Goal: Task Accomplishment & Management: Use online tool/utility

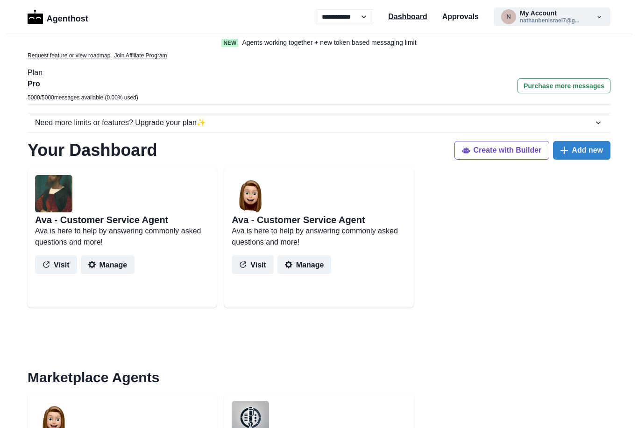
click at [404, 20] on p "Dashboard" at bounding box center [407, 16] width 39 height 11
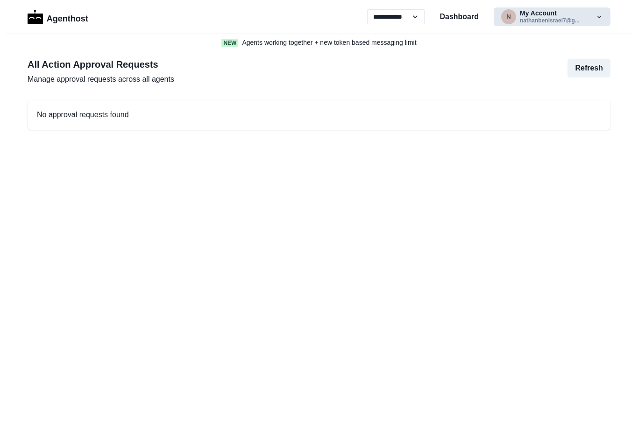
click at [547, 22] on button "n My Account nathanbenisrael7@g..." at bounding box center [552, 16] width 117 height 19
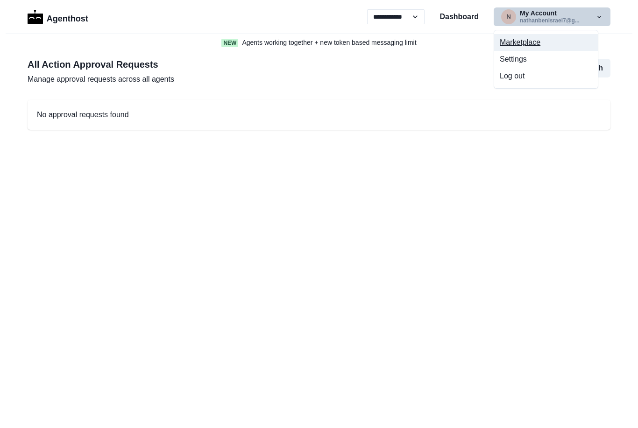
click at [532, 45] on button "Marketplace" at bounding box center [546, 42] width 104 height 17
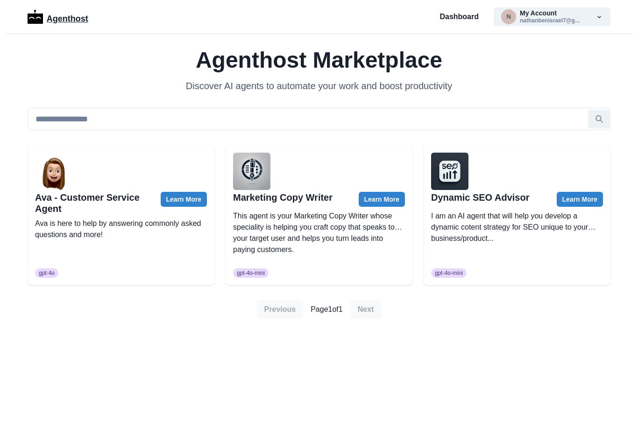
click at [66, 19] on p "Agenthost" at bounding box center [68, 17] width 42 height 16
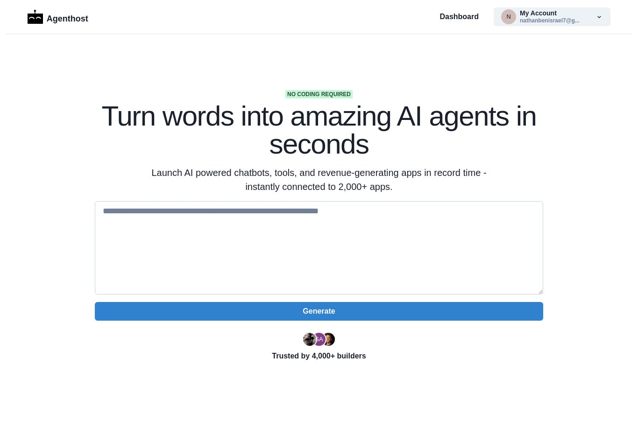
click at [140, 217] on textarea at bounding box center [319, 247] width 448 height 93
click at [128, 217] on textarea at bounding box center [319, 247] width 448 height 93
paste textarea "**********"
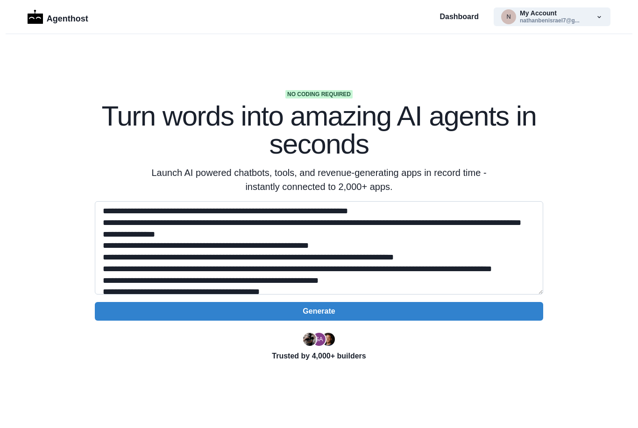
scroll to position [240, 0]
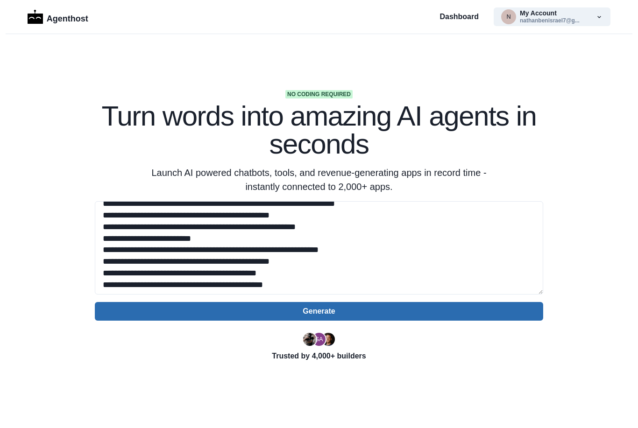
type textarea "**********"
click at [339, 312] on button "Generate" at bounding box center [319, 311] width 448 height 19
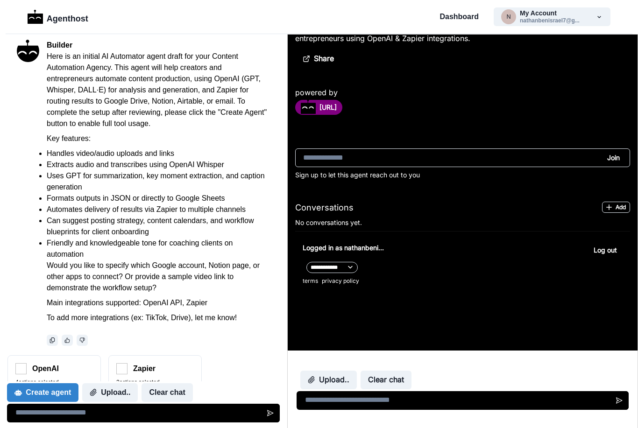
scroll to position [269, 0]
click at [191, 379] on div "2 actions selected Connect" at bounding box center [155, 390] width 78 height 23
click at [134, 382] on div "Create agent Upload.. Clear chat" at bounding box center [143, 402] width 273 height 41
click at [78, 391] on button "Connect" at bounding box center [54, 396] width 78 height 11
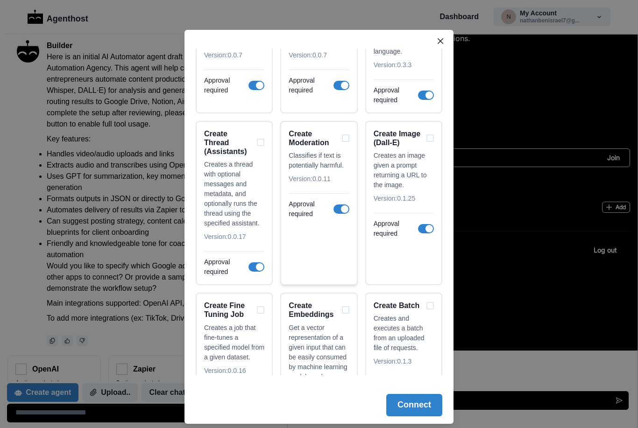
scroll to position [1234, 0]
click at [347, 136] on div "Create Moderation" at bounding box center [319, 138] width 60 height 18
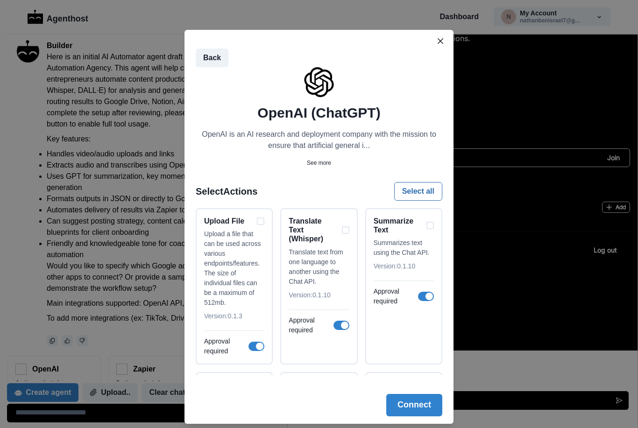
scroll to position [0, 0]
click at [349, 229] on div "Translate Text (Whisper) Translate text from one language to another using the …" at bounding box center [318, 286] width 77 height 156
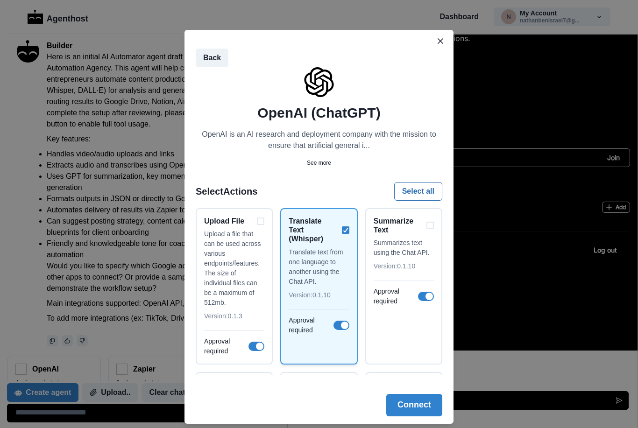
click at [338, 326] on span at bounding box center [341, 325] width 16 height 9
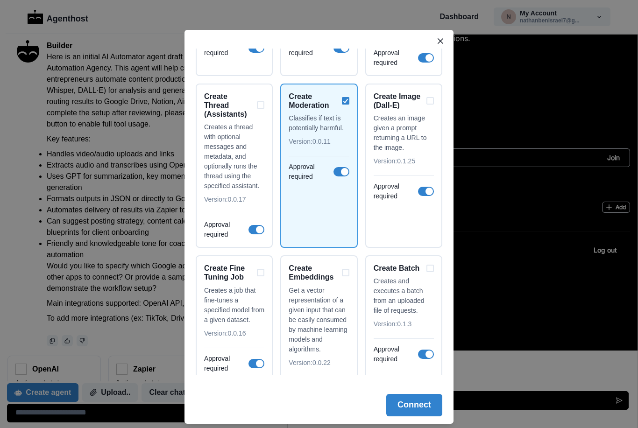
scroll to position [1270, 0]
click at [339, 169] on span at bounding box center [341, 172] width 16 height 9
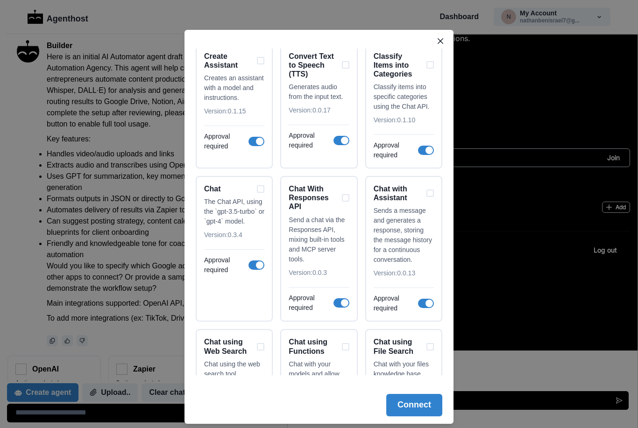
scroll to position [1651, 0]
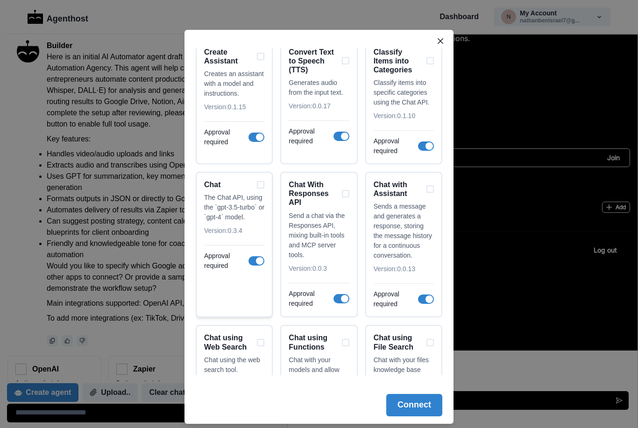
click at [261, 183] on div "Chat" at bounding box center [234, 184] width 60 height 9
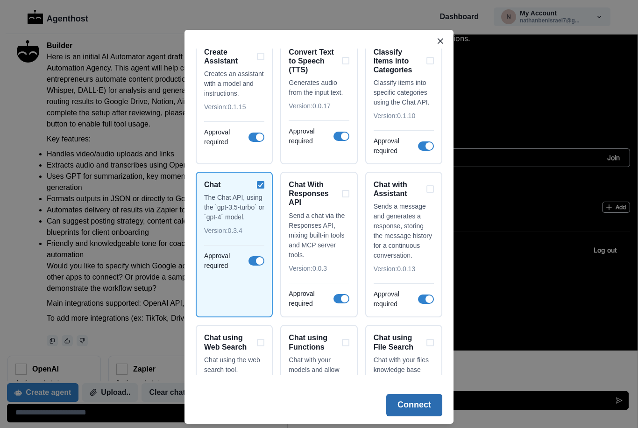
click at [418, 406] on button "Connect" at bounding box center [414, 405] width 56 height 22
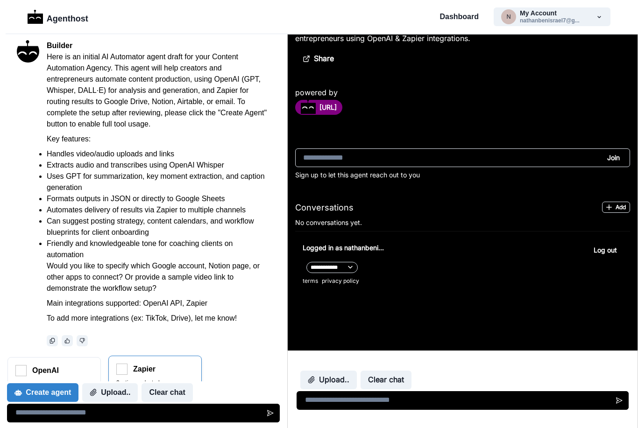
click at [182, 379] on div "2 actions selected Connect" at bounding box center [155, 390] width 78 height 23
click at [133, 382] on div "Create agent Upload.. Clear chat" at bounding box center [143, 402] width 273 height 41
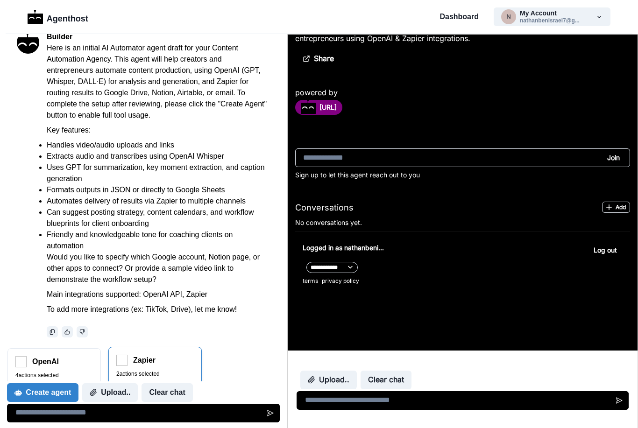
scroll to position [278, 0]
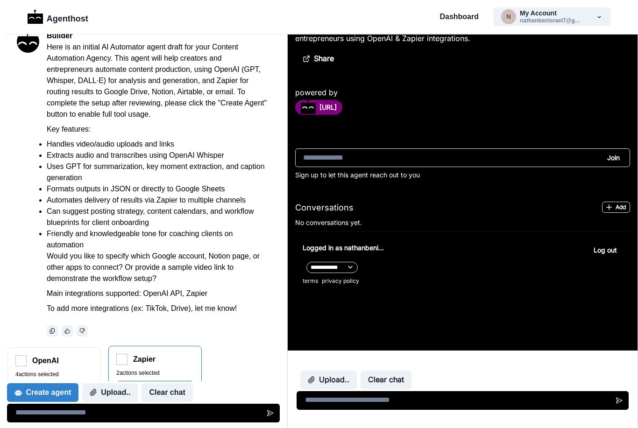
click at [150, 381] on button "Connect" at bounding box center [155, 386] width 78 height 11
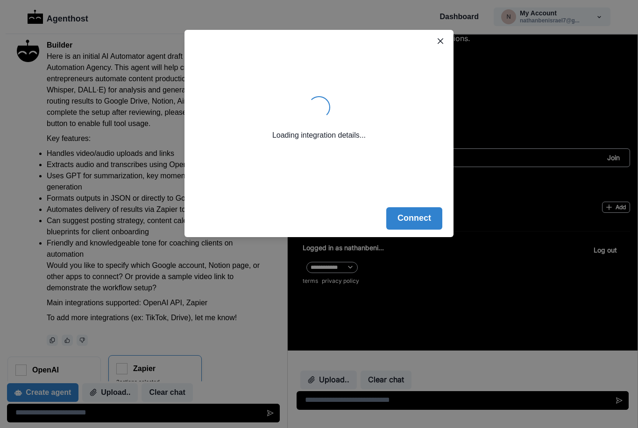
scroll to position [269, 0]
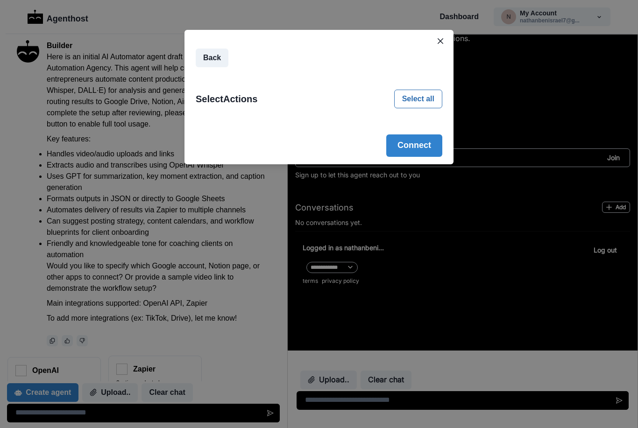
click at [243, 100] on h2 "Select Actions" at bounding box center [227, 98] width 62 height 11
click at [418, 103] on button "Select all" at bounding box center [418, 99] width 48 height 19
click at [411, 148] on button "Connect" at bounding box center [414, 146] width 56 height 22
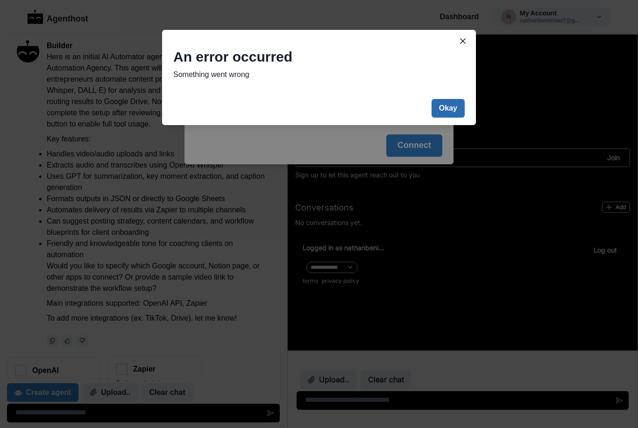
click at [448, 109] on button "Okay" at bounding box center [448, 108] width 33 height 19
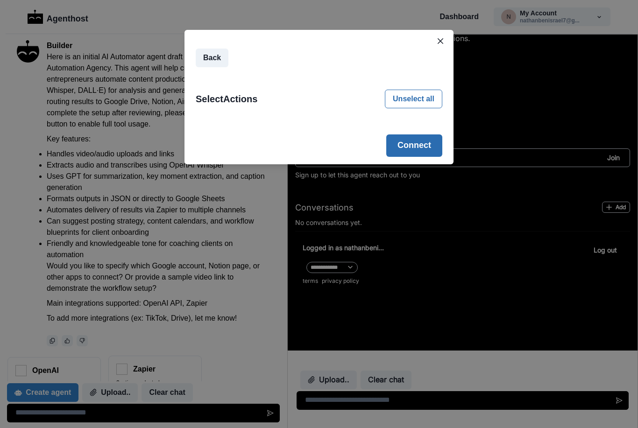
click at [416, 148] on button "Connect" at bounding box center [414, 146] width 56 height 22
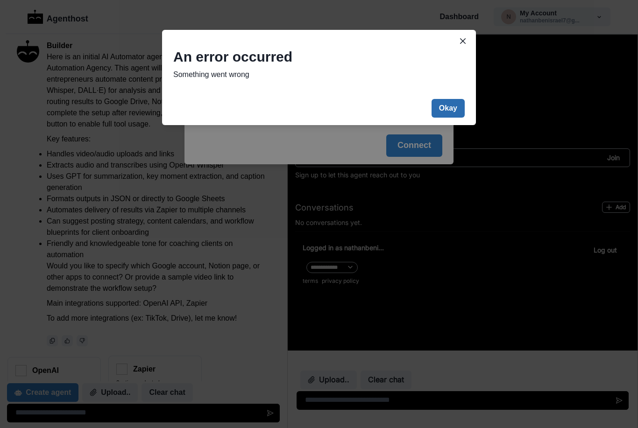
click at [447, 111] on button "Okay" at bounding box center [448, 108] width 33 height 19
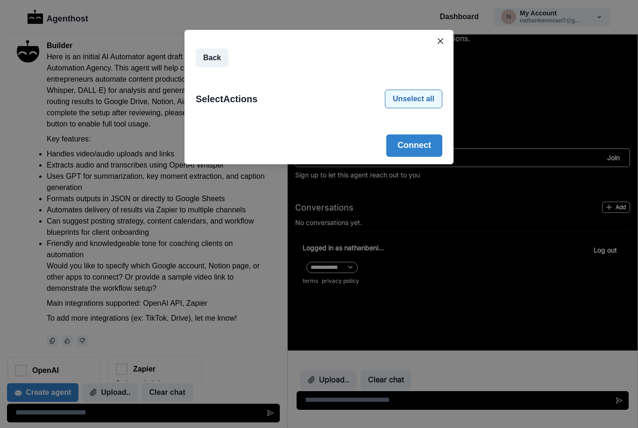
click at [420, 104] on button "Unselect all" at bounding box center [413, 99] width 57 height 19
click at [417, 102] on button "Unselect all" at bounding box center [413, 99] width 57 height 19
click at [424, 102] on button "Unselect all" at bounding box center [413, 99] width 57 height 19
click at [214, 64] on button "Back" at bounding box center [212, 58] width 33 height 19
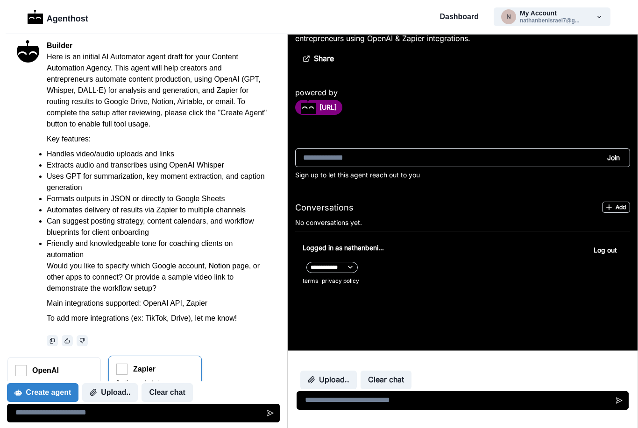
click at [124, 364] on img at bounding box center [121, 369] width 11 height 11
click at [140, 391] on button "Connect" at bounding box center [155, 396] width 78 height 11
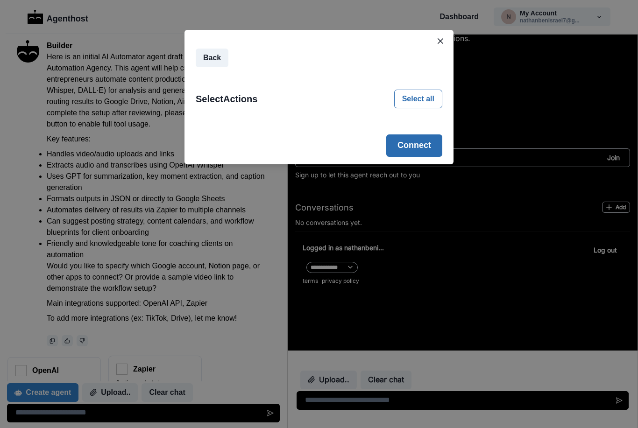
click at [425, 148] on button "Connect" at bounding box center [414, 146] width 56 height 22
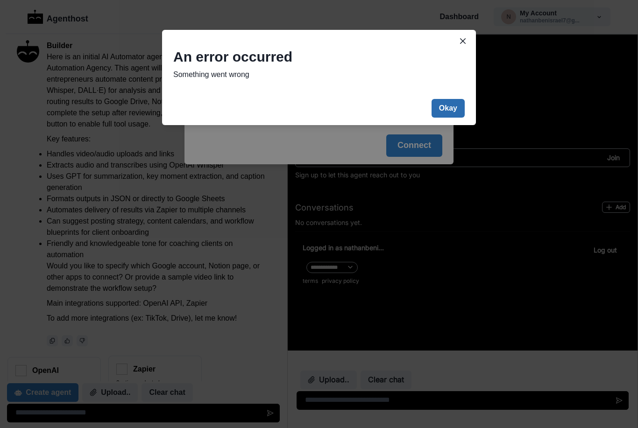
click at [452, 105] on button "Okay" at bounding box center [448, 108] width 33 height 19
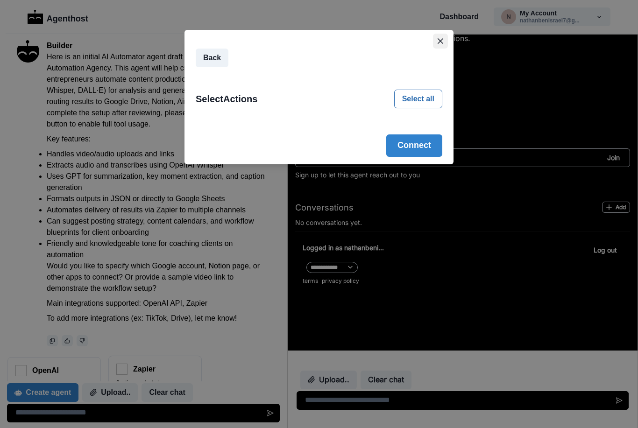
click at [441, 41] on icon "Close" at bounding box center [441, 41] width 6 height 6
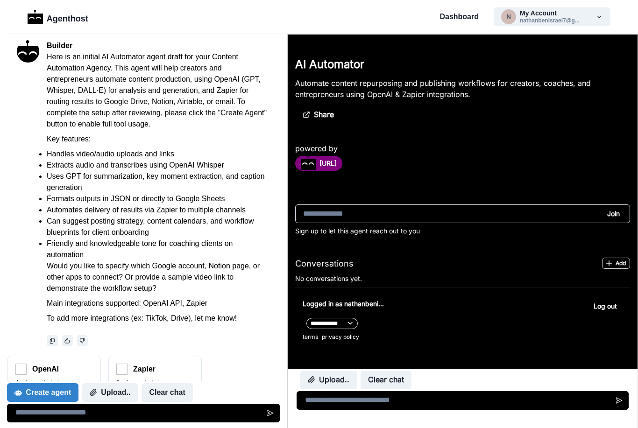
scroll to position [56, 0]
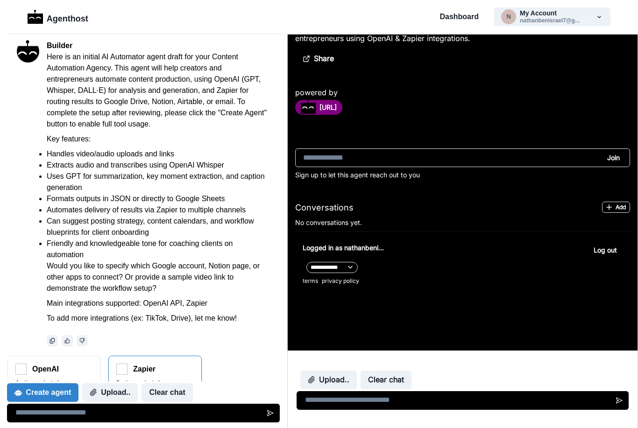
click at [134, 379] on div "2 actions selected Connect" at bounding box center [155, 390] width 78 height 23
click at [134, 391] on button "Connect" at bounding box center [155, 396] width 78 height 11
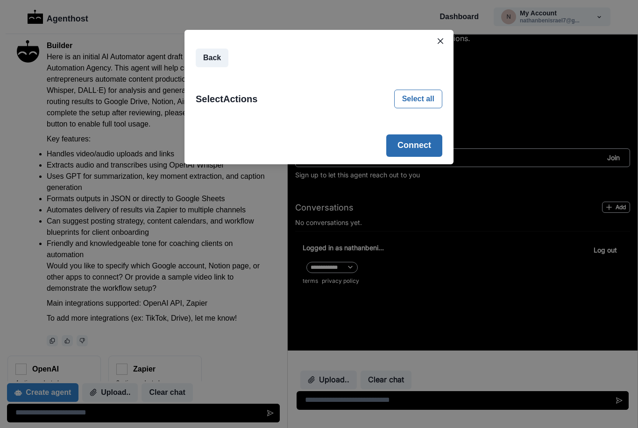
click at [429, 147] on button "Connect" at bounding box center [414, 146] width 56 height 22
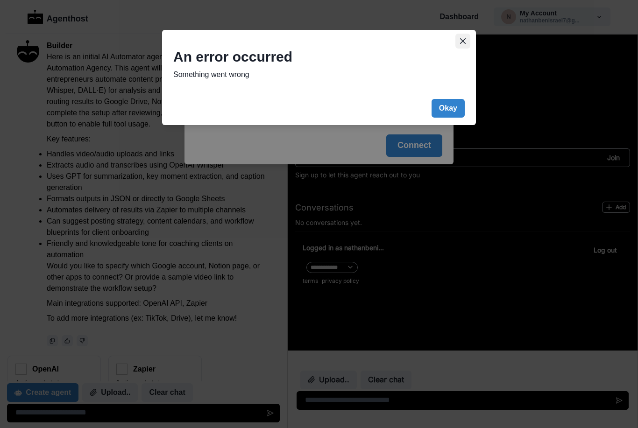
click at [459, 44] on button "Close" at bounding box center [462, 41] width 15 height 15
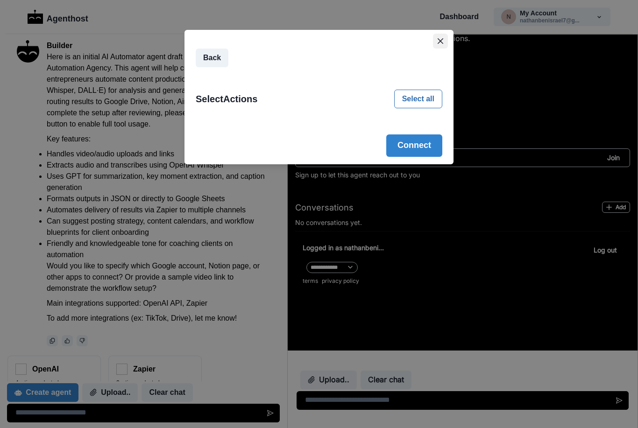
click at [440, 43] on icon "Close" at bounding box center [441, 41] width 6 height 6
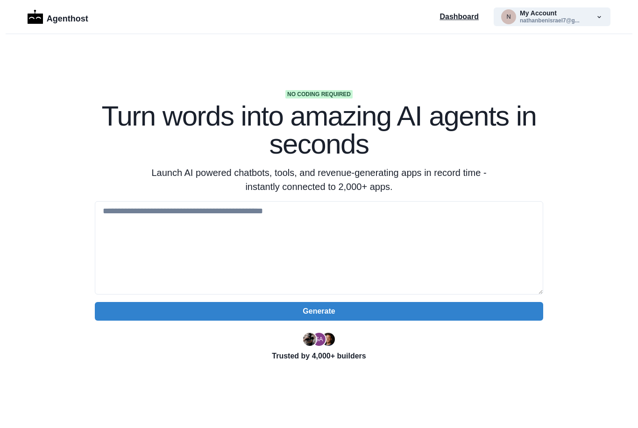
click at [468, 17] on p "Dashboard" at bounding box center [459, 16] width 39 height 11
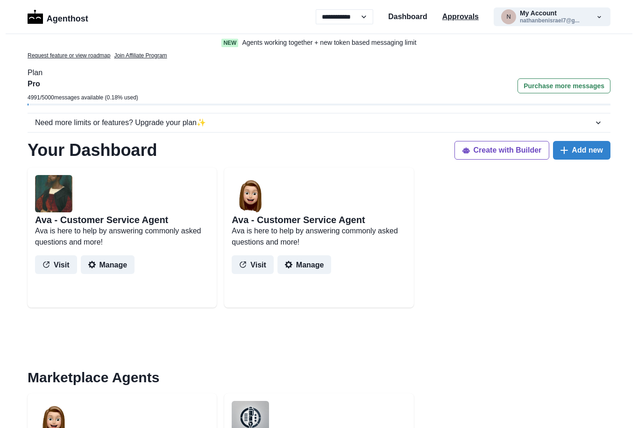
click at [463, 19] on p "Approvals" at bounding box center [460, 16] width 36 height 11
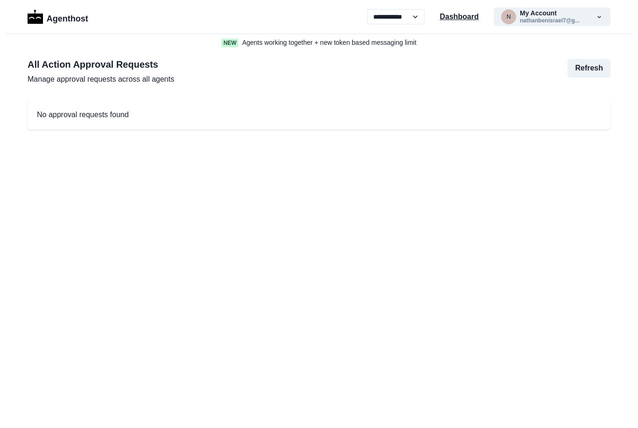
click at [467, 18] on p "Dashboard" at bounding box center [459, 16] width 39 height 11
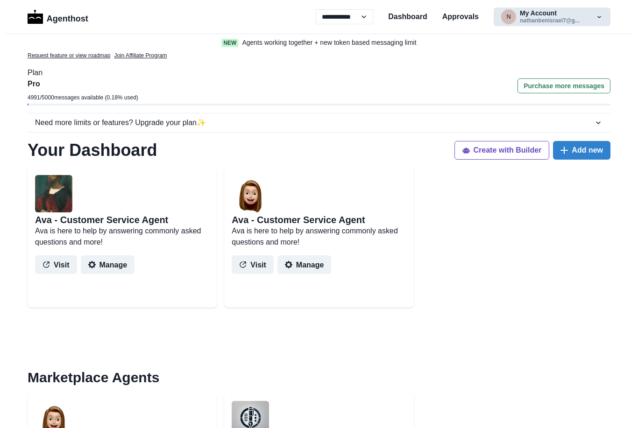
click at [589, 22] on button "n My Account nathanbenisrael7@g..." at bounding box center [552, 16] width 117 height 19
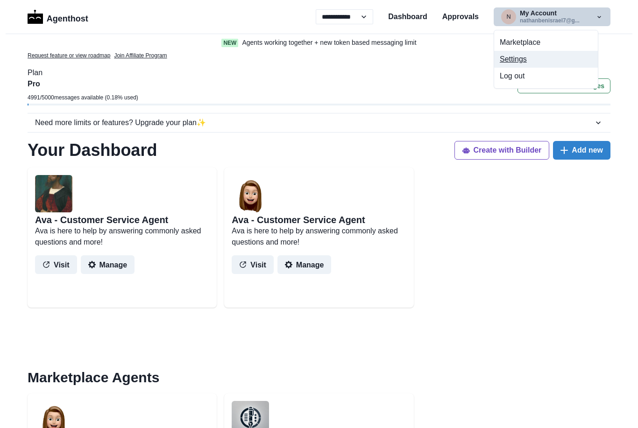
click at [526, 60] on button "Settings" at bounding box center [546, 59] width 104 height 17
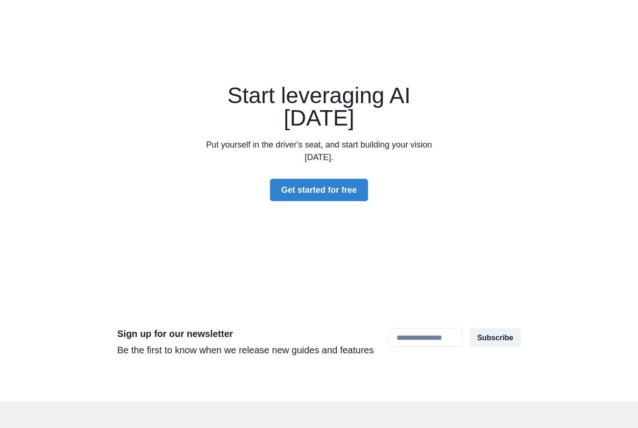
scroll to position [2736, 0]
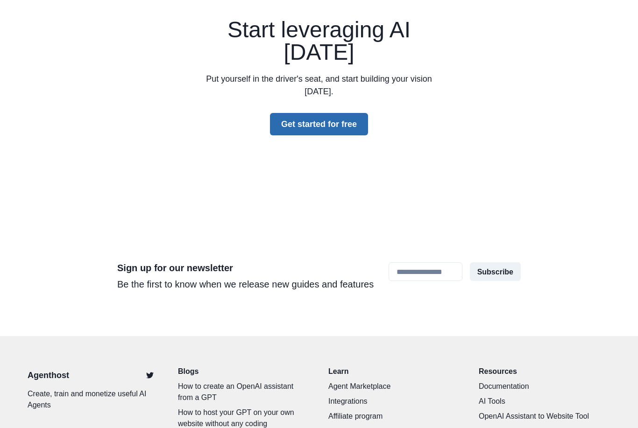
click at [343, 113] on button "Get started for free" at bounding box center [319, 124] width 98 height 22
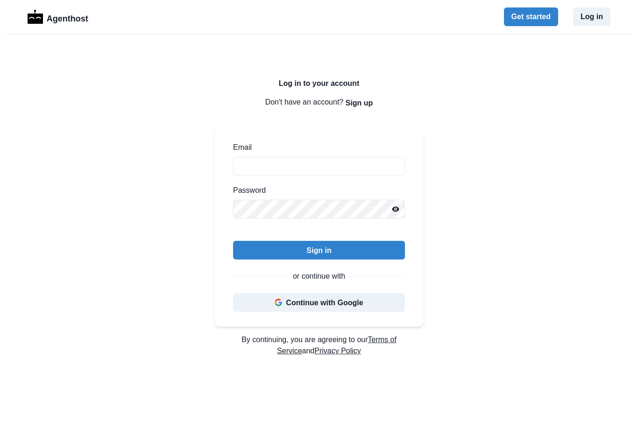
type input "**********"
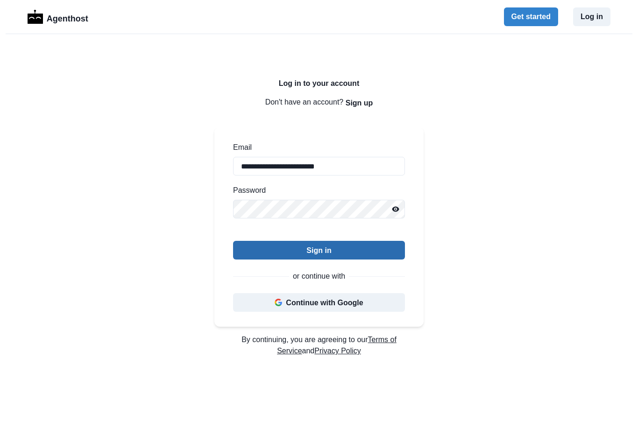
click at [340, 248] on button "Sign in" at bounding box center [319, 250] width 172 height 19
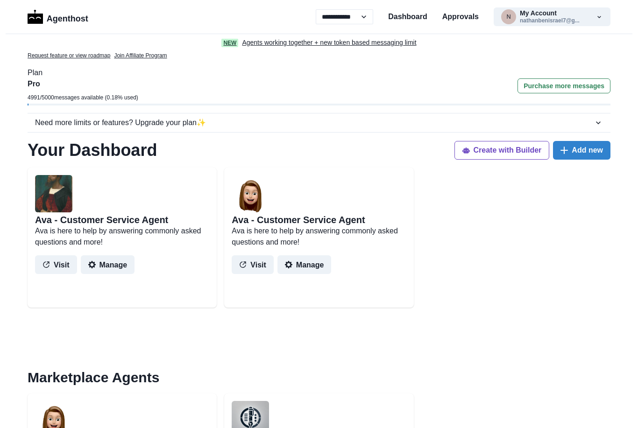
click at [293, 44] on p "Agents working together + new token based messaging limit" at bounding box center [329, 43] width 174 height 10
click at [602, 20] on icon "button" at bounding box center [599, 16] width 7 height 7
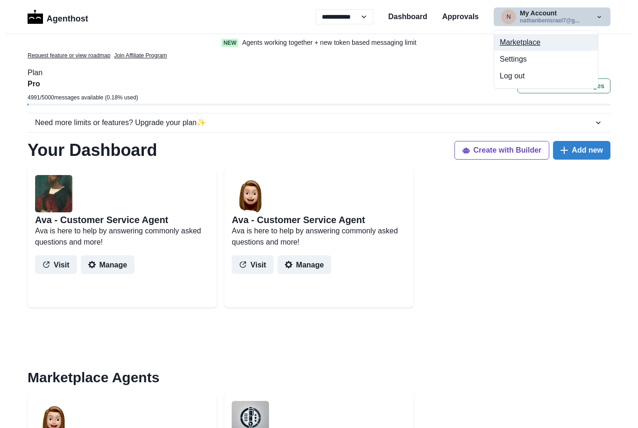
click at [542, 43] on button "Marketplace" at bounding box center [546, 42] width 104 height 17
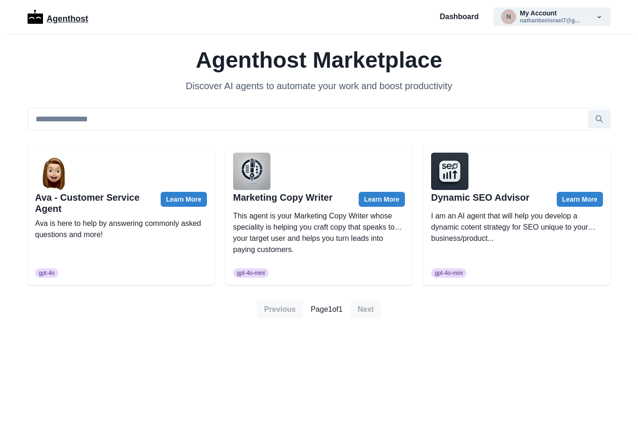
click at [34, 18] on img at bounding box center [35, 17] width 15 height 14
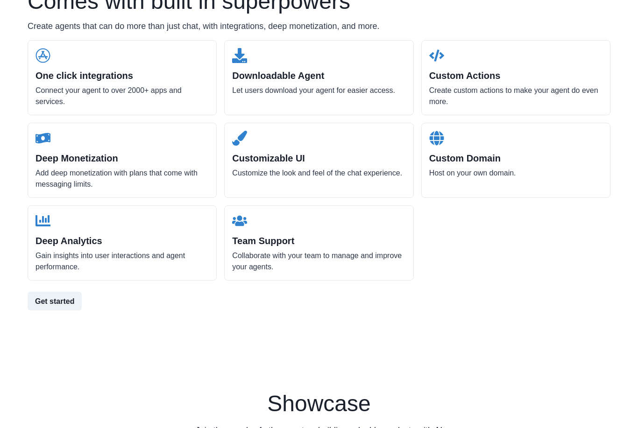
scroll to position [989, 0]
click at [105, 76] on h2 "One click integrations" at bounding box center [121, 75] width 173 height 11
click at [84, 66] on div "One click integrations Connect your agent to over 2000+ apps and services." at bounding box center [122, 77] width 189 height 75
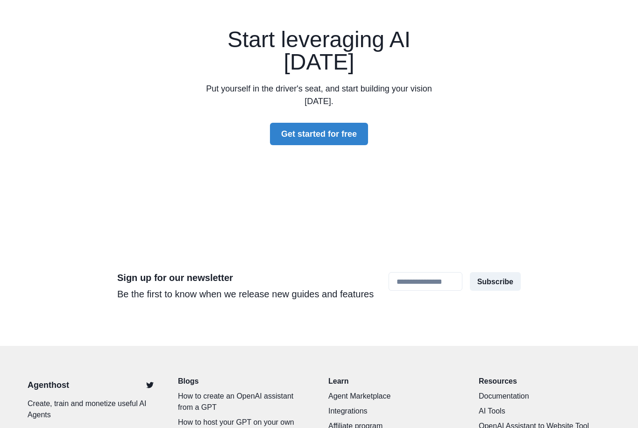
scroll to position [2736, 0]
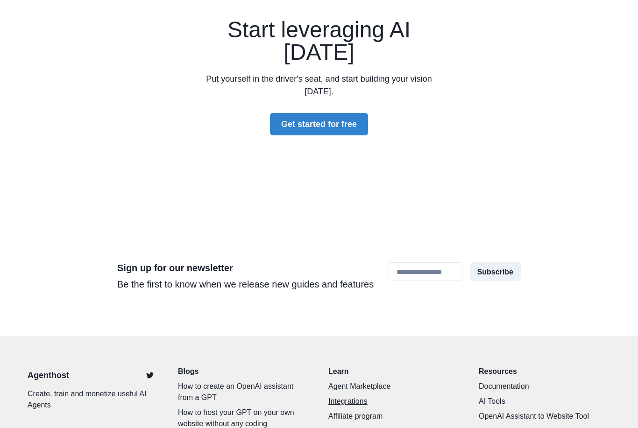
click at [359, 396] on link "Integrations" at bounding box center [394, 401] width 132 height 11
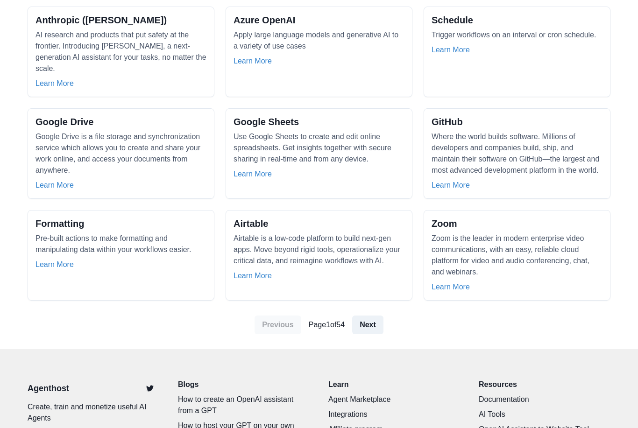
scroll to position [800, 0]
click at [373, 327] on link "Next" at bounding box center [367, 325] width 31 height 19
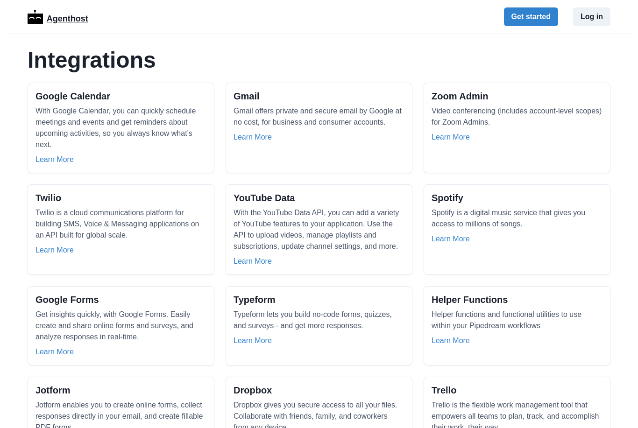
click at [64, 19] on p "Agenthost" at bounding box center [68, 17] width 42 height 16
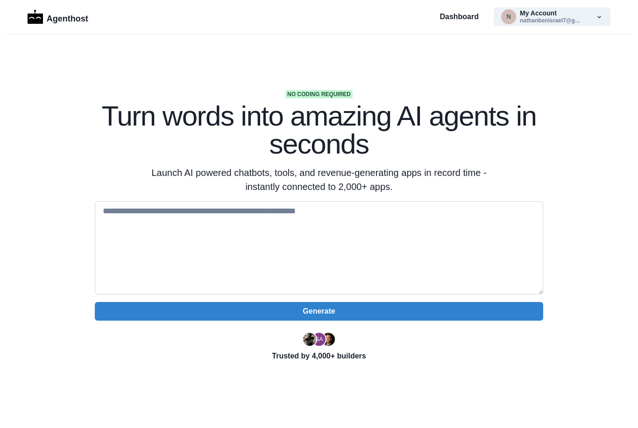
click at [194, 230] on textarea at bounding box center [319, 247] width 448 height 93
click at [131, 226] on textarea at bounding box center [319, 247] width 448 height 93
paste textarea "**********"
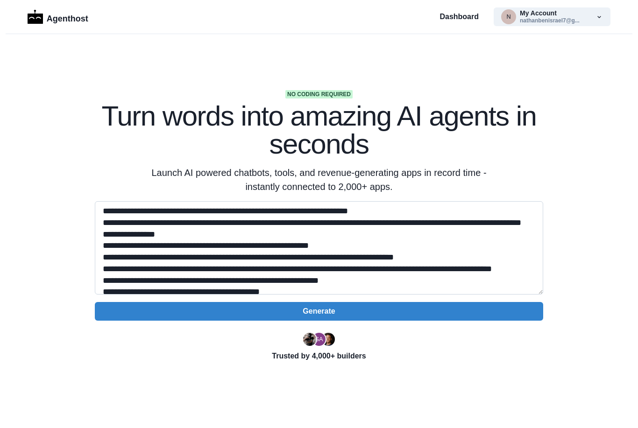
scroll to position [240, 0]
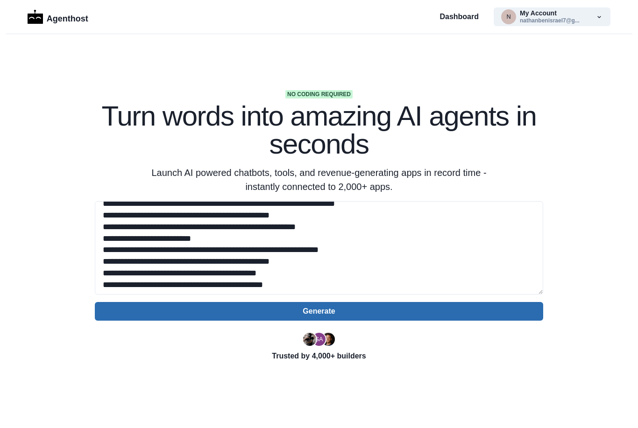
type textarea "**********"
click at [465, 313] on button "Generate" at bounding box center [319, 311] width 448 height 19
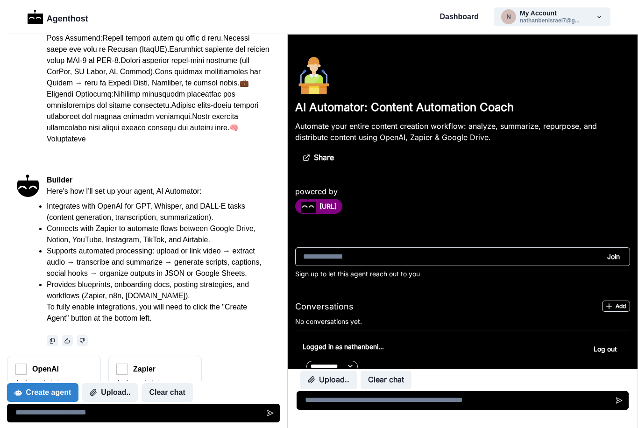
scroll to position [99, 0]
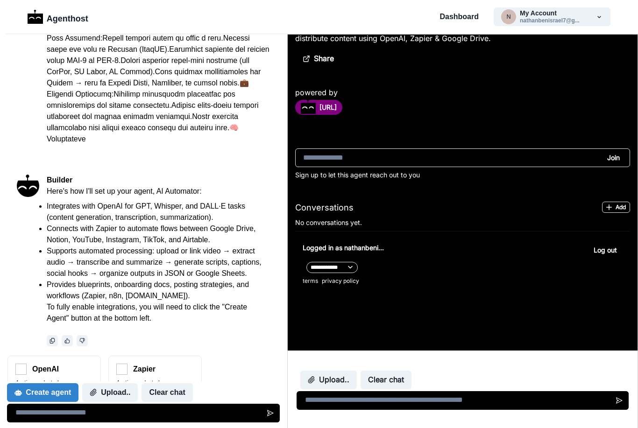
click at [74, 382] on div "Create agent Upload.. Clear chat" at bounding box center [143, 402] width 273 height 41
click at [50, 391] on button "Connect" at bounding box center [54, 396] width 78 height 11
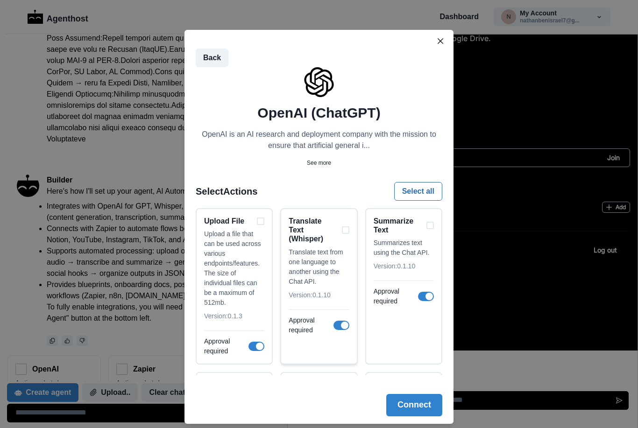
click at [346, 230] on div "Translate Text (Whisper)" at bounding box center [319, 230] width 60 height 27
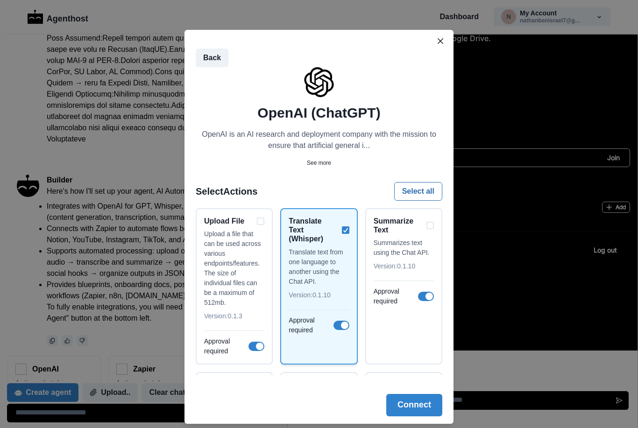
click at [339, 326] on span at bounding box center [341, 325] width 16 height 9
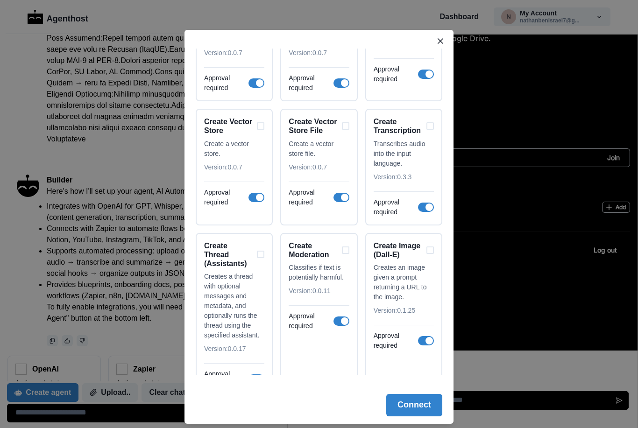
scroll to position [1139, 0]
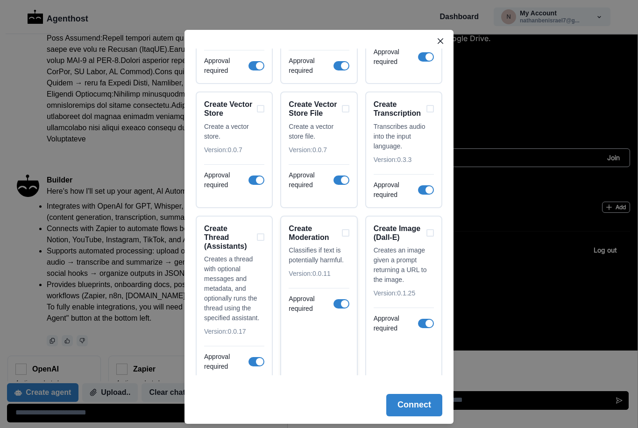
click at [348, 231] on div "Create Moderation" at bounding box center [319, 233] width 60 height 18
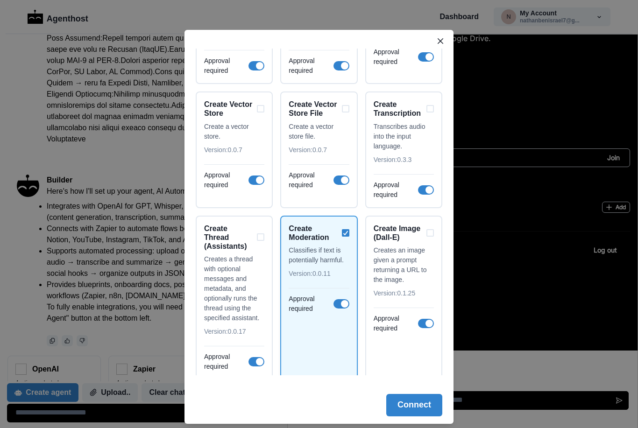
click at [343, 306] on span at bounding box center [341, 303] width 16 height 9
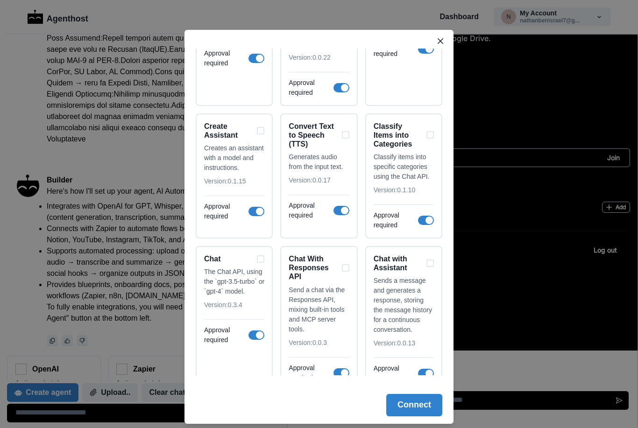
scroll to position [1578, 0]
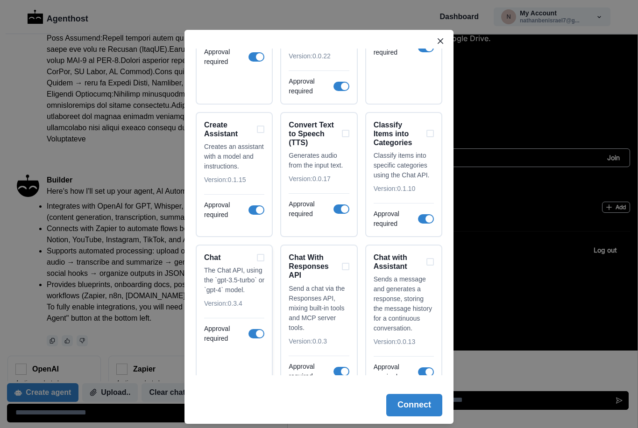
click at [264, 256] on div "Chat" at bounding box center [234, 257] width 60 height 9
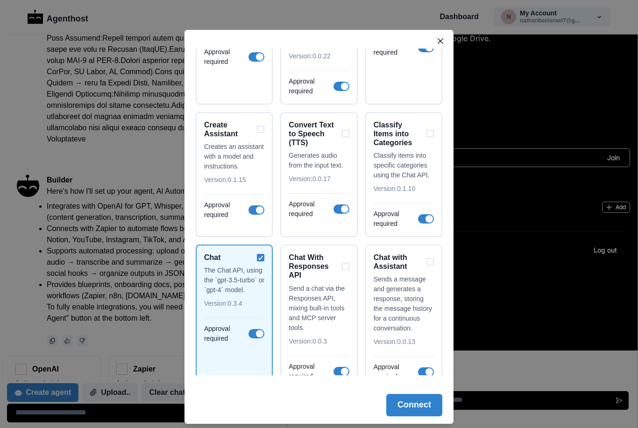
click at [253, 336] on span at bounding box center [256, 333] width 16 height 9
click at [425, 408] on button "Connect" at bounding box center [414, 405] width 56 height 22
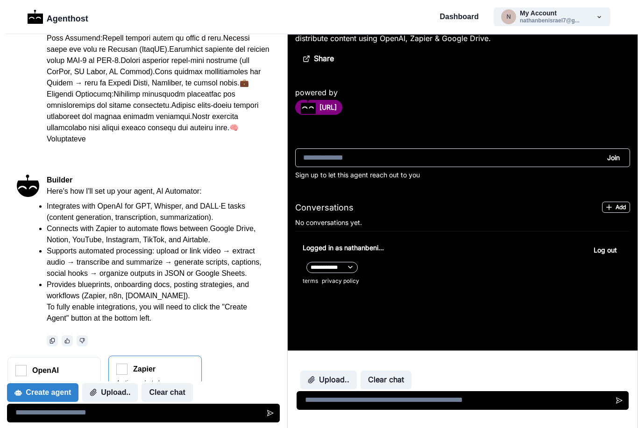
click at [139, 379] on div "4 actions selected Connect" at bounding box center [155, 390] width 78 height 23
click at [134, 382] on div "Create agent Upload.. Clear chat" at bounding box center [143, 402] width 273 height 41
click at [125, 364] on img at bounding box center [121, 369] width 11 height 11
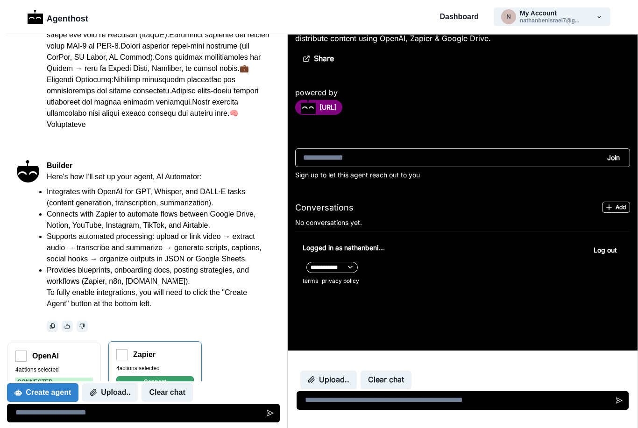
scroll to position [149, 0]
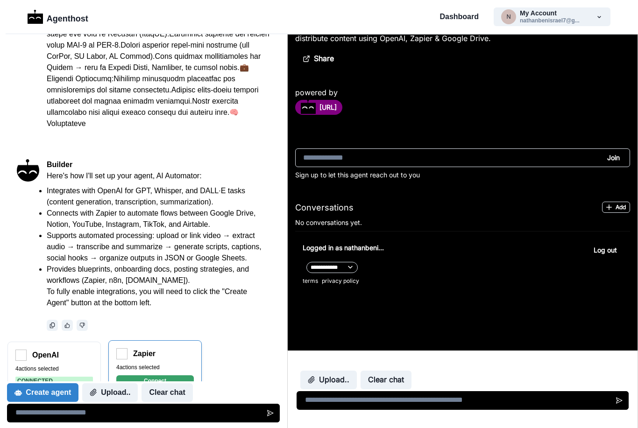
click at [163, 369] on div "4 actions selected Connect" at bounding box center [155, 374] width 78 height 23
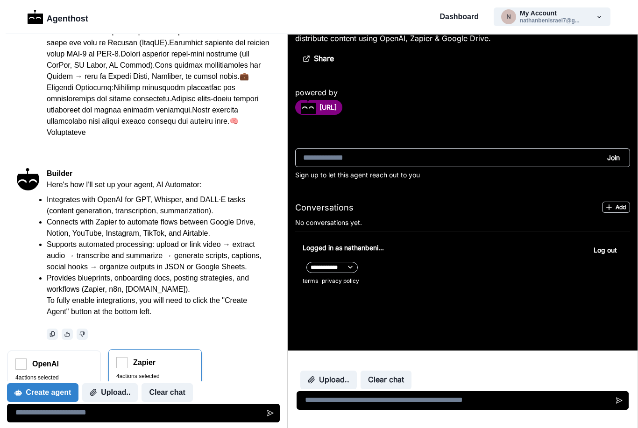
scroll to position [148, 0]
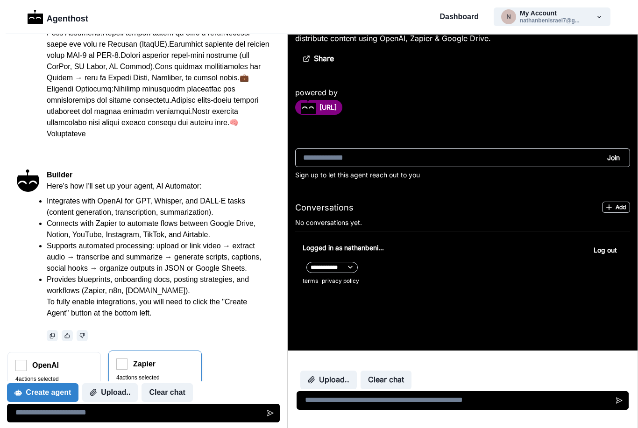
click at [164, 374] on div "4 actions selected Connect" at bounding box center [155, 385] width 78 height 23
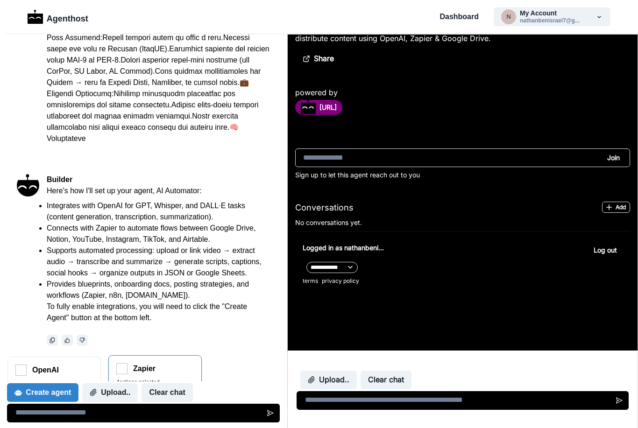
scroll to position [134, 0]
click at [134, 383] on div "Create agent Upload.. Clear chat" at bounding box center [143, 402] width 273 height 41
click at [134, 382] on div "Create agent Upload.. Clear chat" at bounding box center [143, 402] width 273 height 41
click at [133, 391] on button "Connect" at bounding box center [155, 396] width 78 height 11
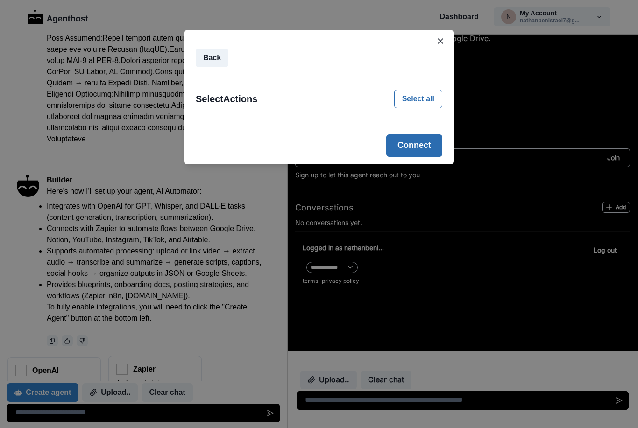
click at [418, 147] on button "Connect" at bounding box center [414, 146] width 56 height 22
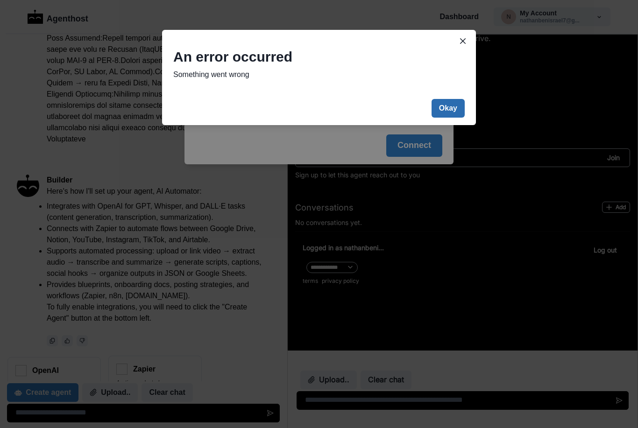
click at [450, 109] on button "Okay" at bounding box center [448, 108] width 33 height 19
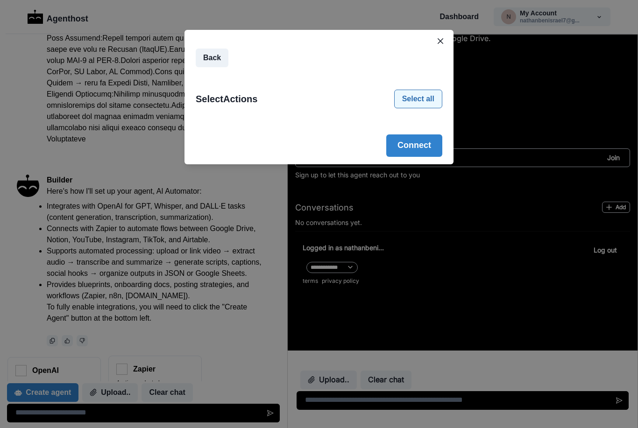
click at [422, 99] on button "Select all" at bounding box center [418, 99] width 48 height 19
click at [417, 144] on button "Connect" at bounding box center [414, 146] width 56 height 22
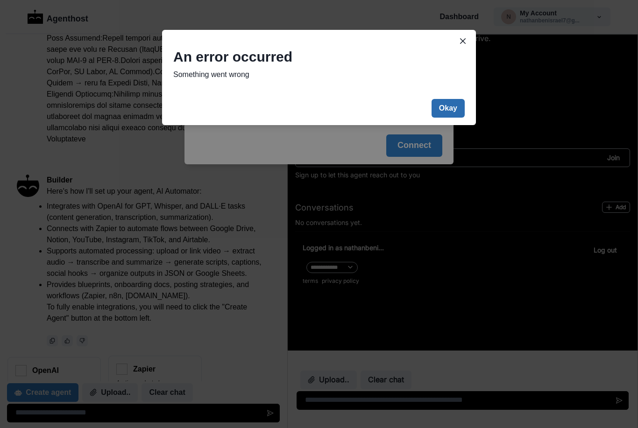
click at [453, 107] on button "Okay" at bounding box center [448, 108] width 33 height 19
